Goal: Task Accomplishment & Management: Complete application form

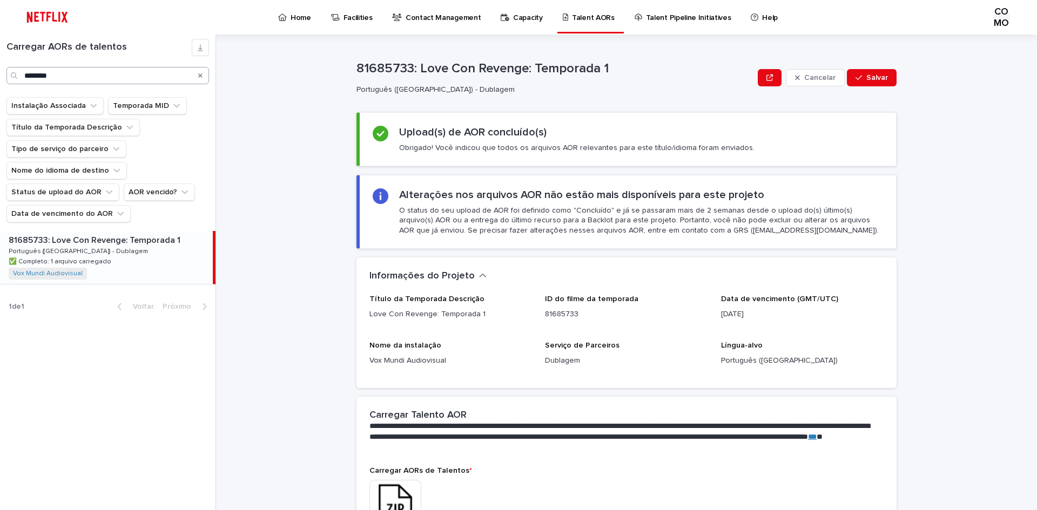
drag, startPoint x: 202, startPoint y: 76, endPoint x: 178, endPoint y: 78, distance: 23.9
click at [202, 76] on icon "Procurar" at bounding box center [200, 75] width 4 height 6
click at [131, 78] on input "Procurar" at bounding box center [107, 75] width 203 height 17
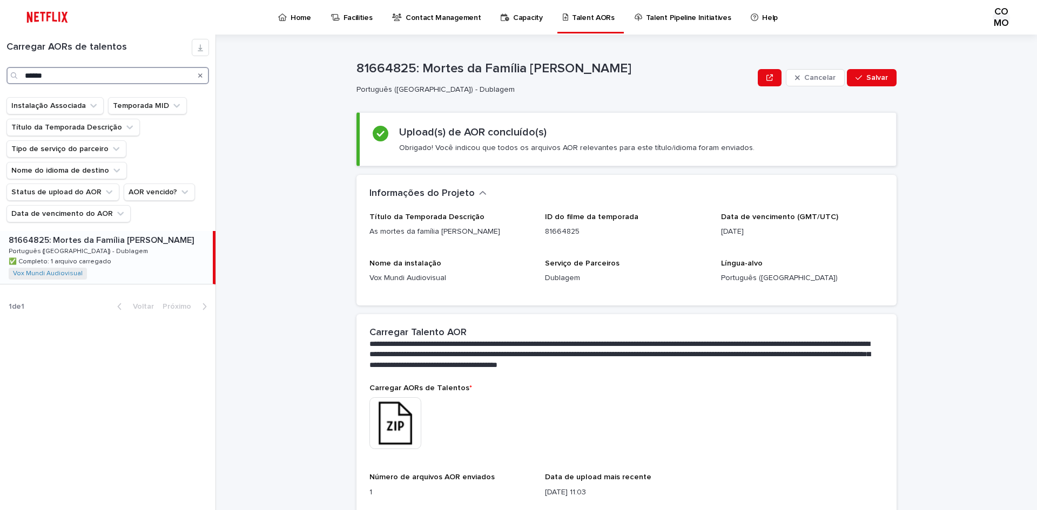
type input "******"
click at [777, 435] on div "Este arquivo não pode ser aberto Baixar arquivo" at bounding box center [627, 425] width 514 height 54
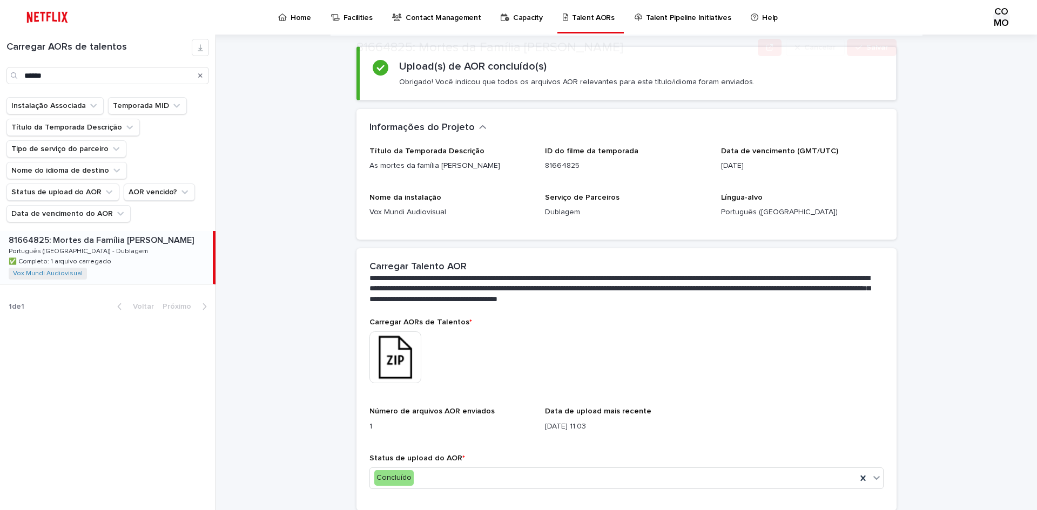
scroll to position [105, 0]
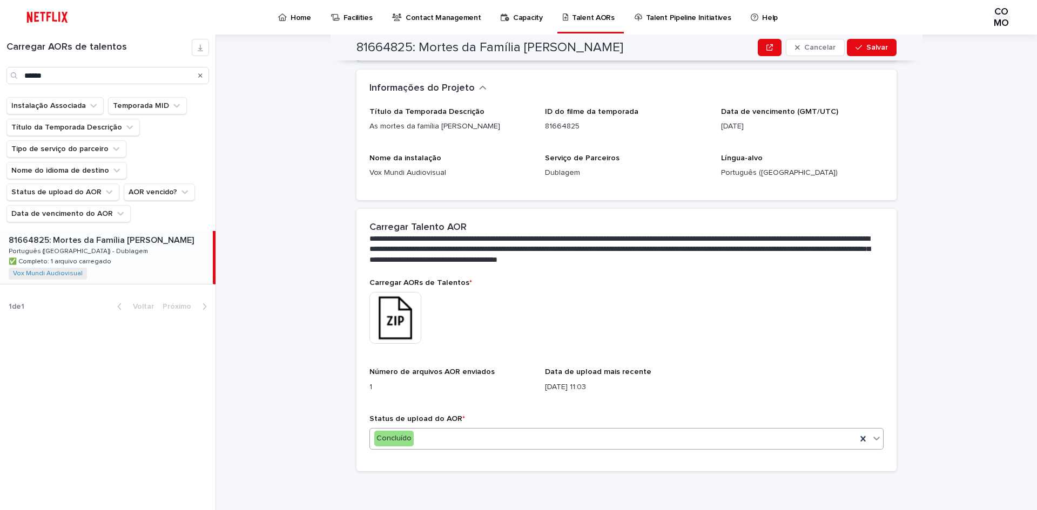
click at [874, 440] on icon at bounding box center [877, 439] width 6 height 4
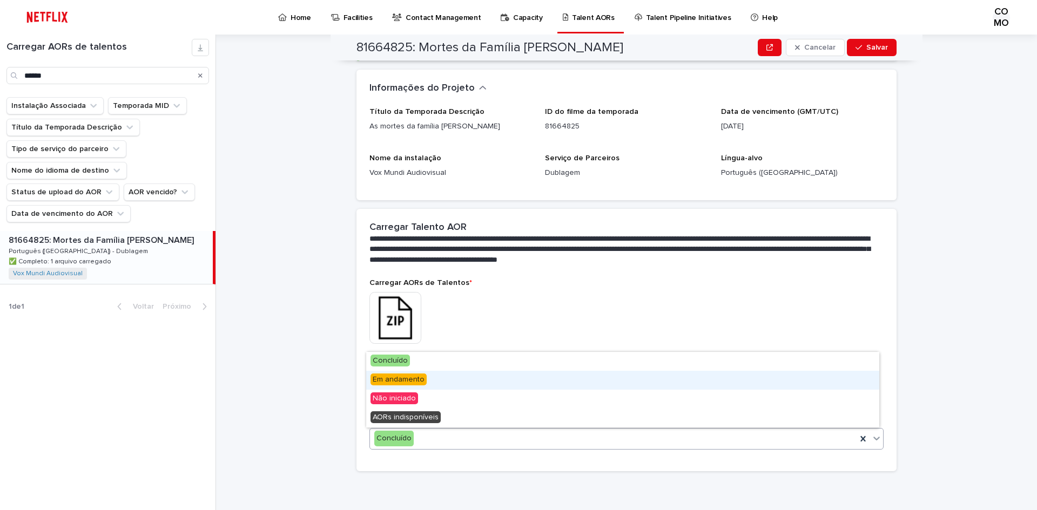
click at [382, 383] on font "Em andamento" at bounding box center [399, 380] width 52 height 8
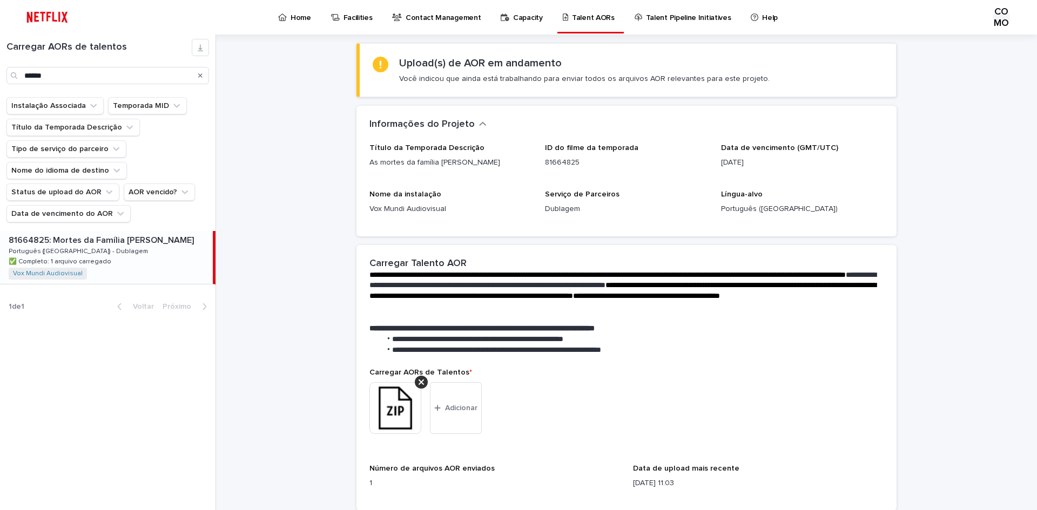
scroll to position [162, 0]
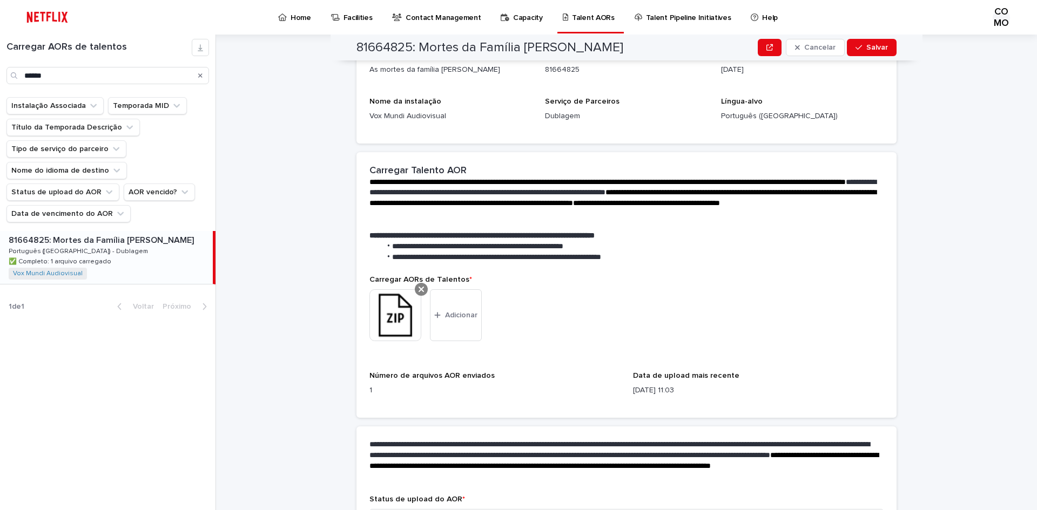
click at [419, 287] on icon at bounding box center [421, 289] width 5 height 5
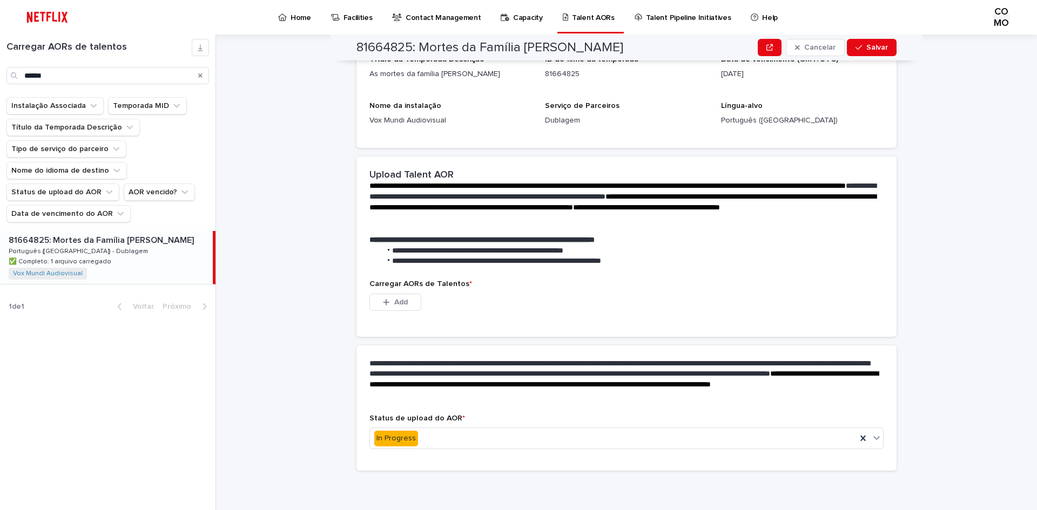
scroll to position [88, 0]
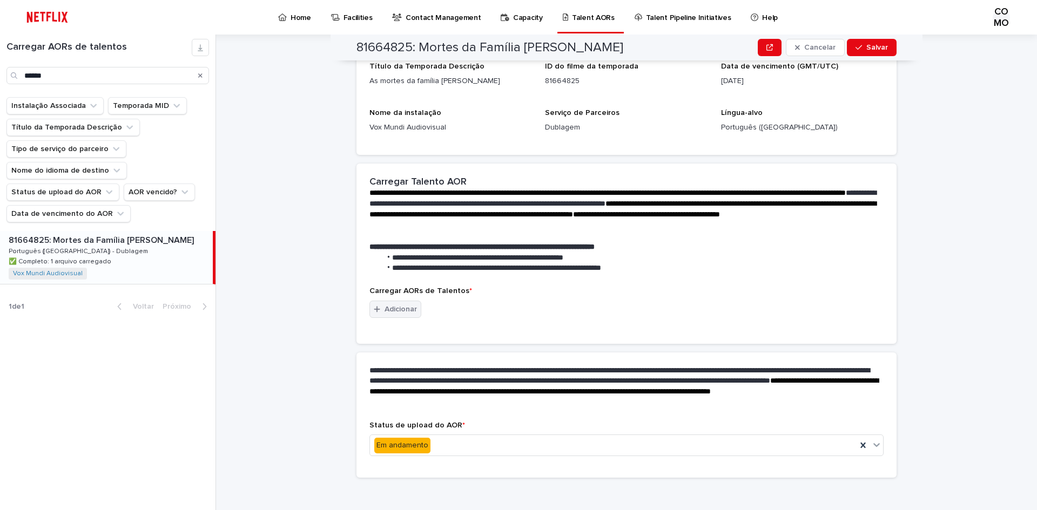
click at [387, 308] on font "Adicionar" at bounding box center [401, 310] width 32 height 8
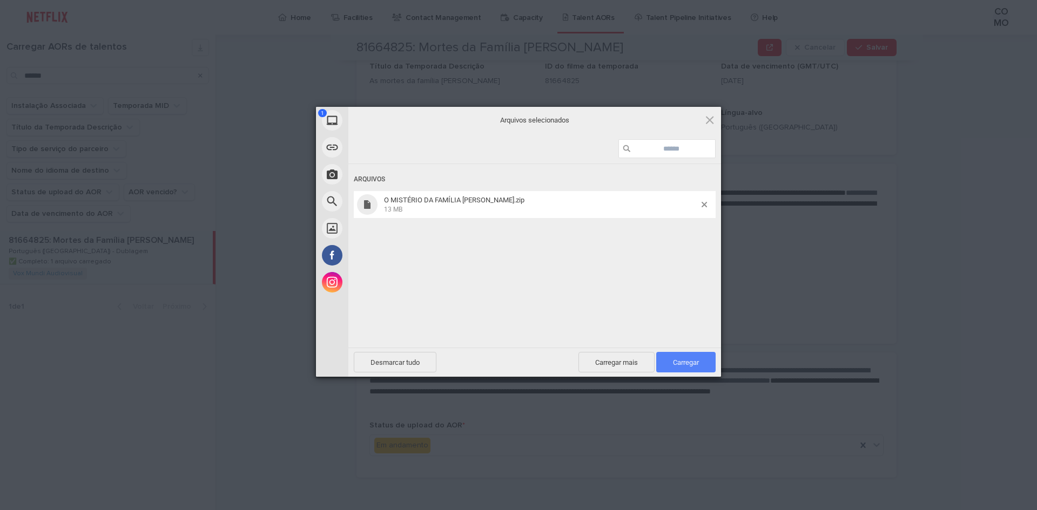
click at [692, 361] on font "Carregar" at bounding box center [686, 363] width 26 height 8
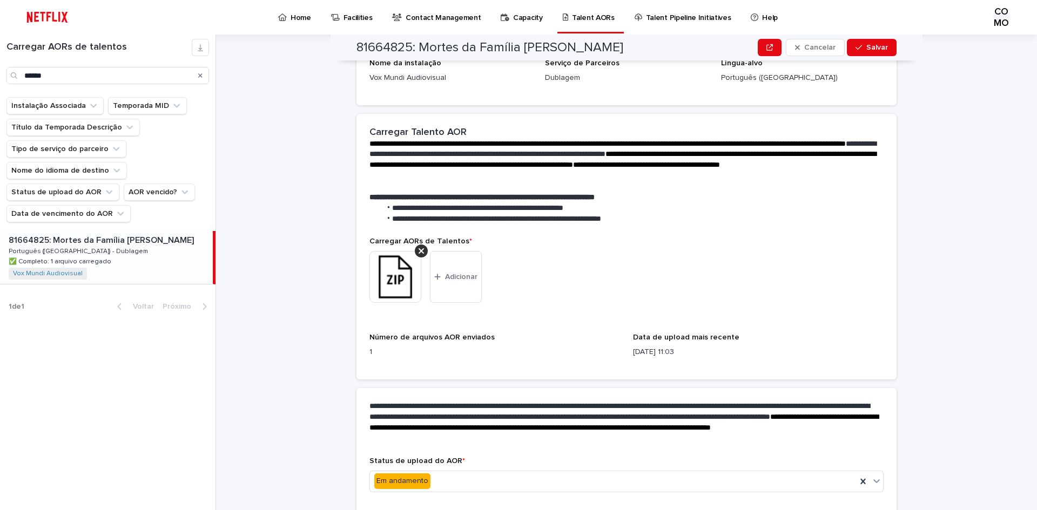
scroll to position [243, 0]
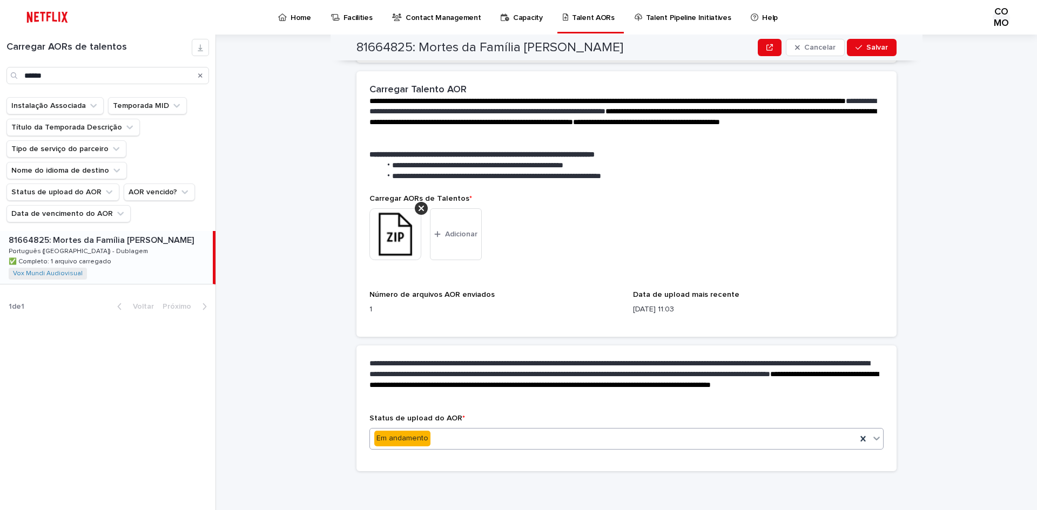
click at [873, 441] on icon at bounding box center [876, 438] width 11 height 11
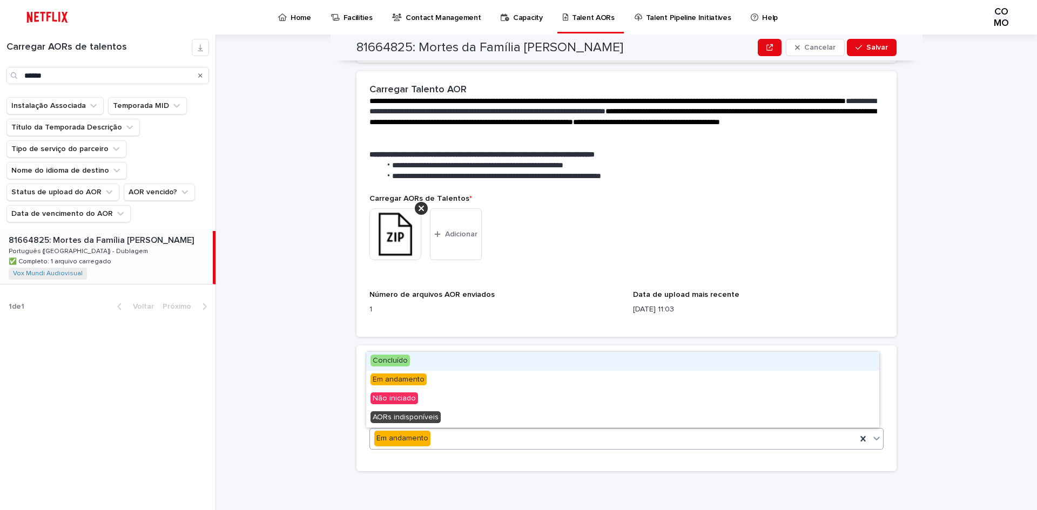
click at [427, 364] on div "Concluído" at bounding box center [622, 361] width 513 height 19
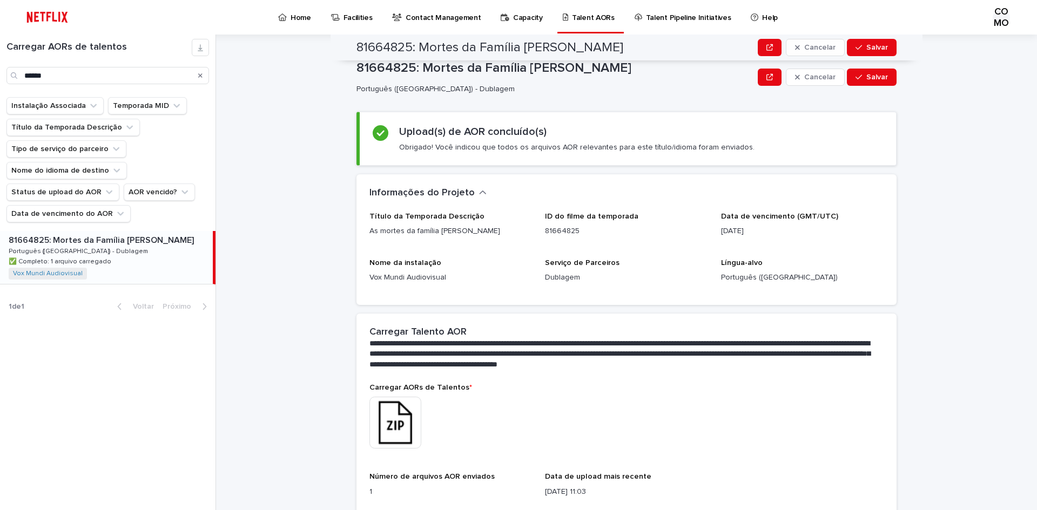
scroll to position [0, 0]
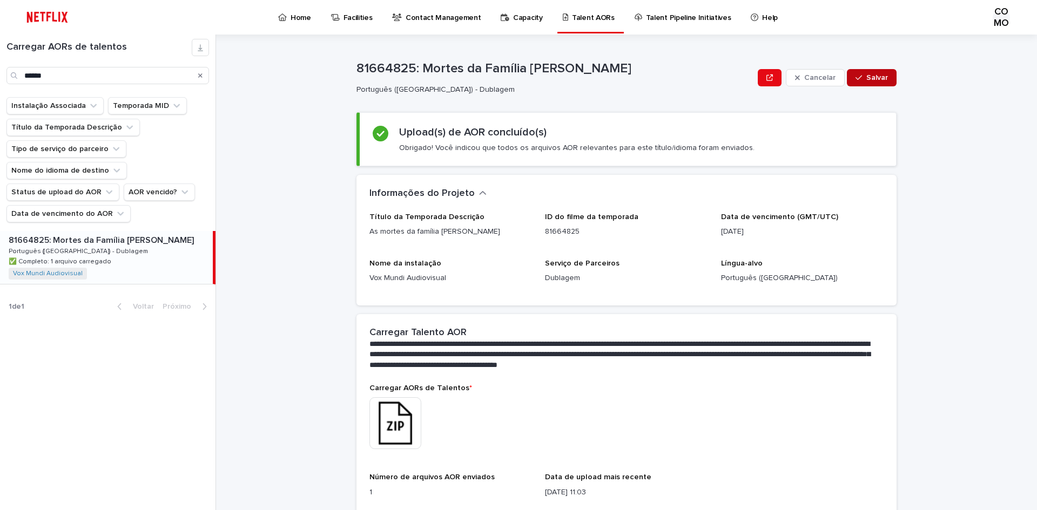
click at [869, 72] on button "Salvar" at bounding box center [872, 77] width 50 height 17
